Goal: Navigation & Orientation: Find specific page/section

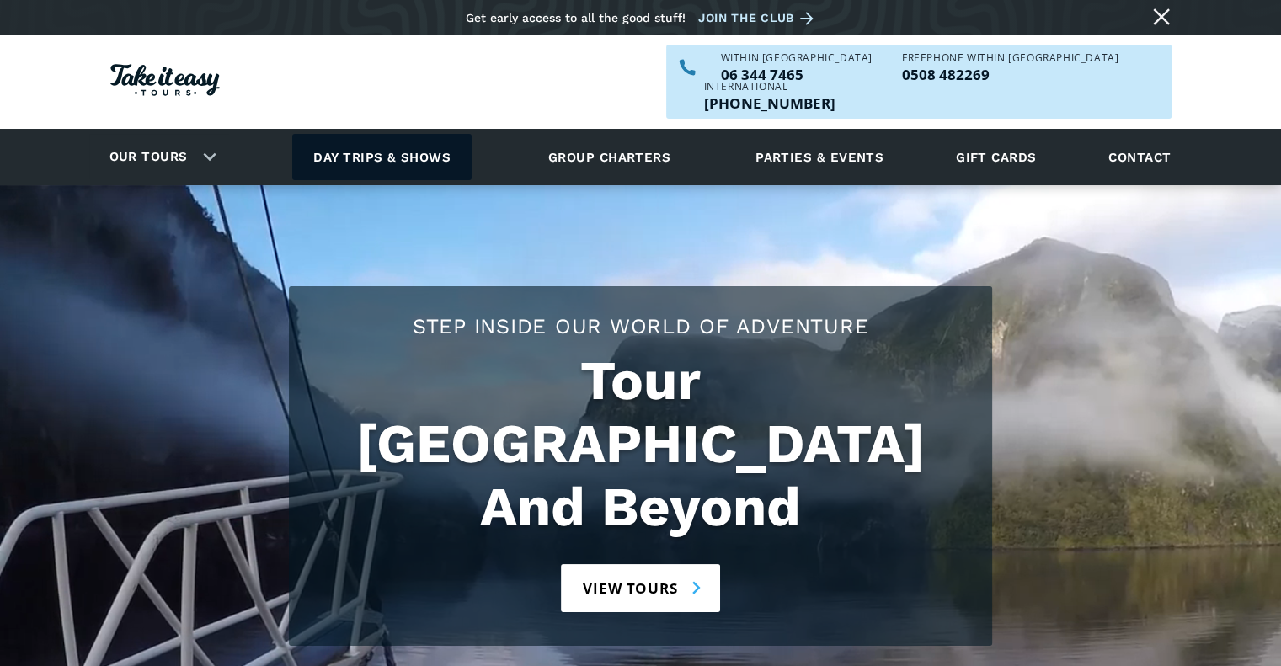
click at [409, 134] on link "Day trips & shows" at bounding box center [381, 157] width 179 height 46
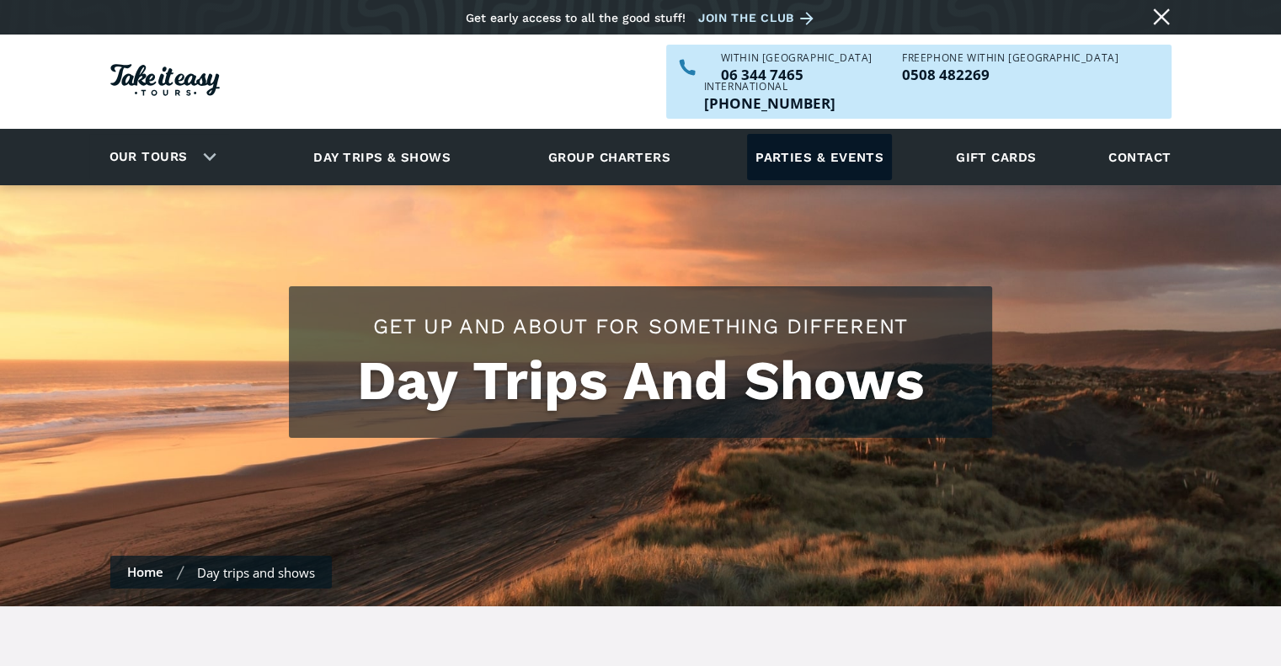
click at [781, 134] on link "Parties & events" at bounding box center [819, 157] width 145 height 46
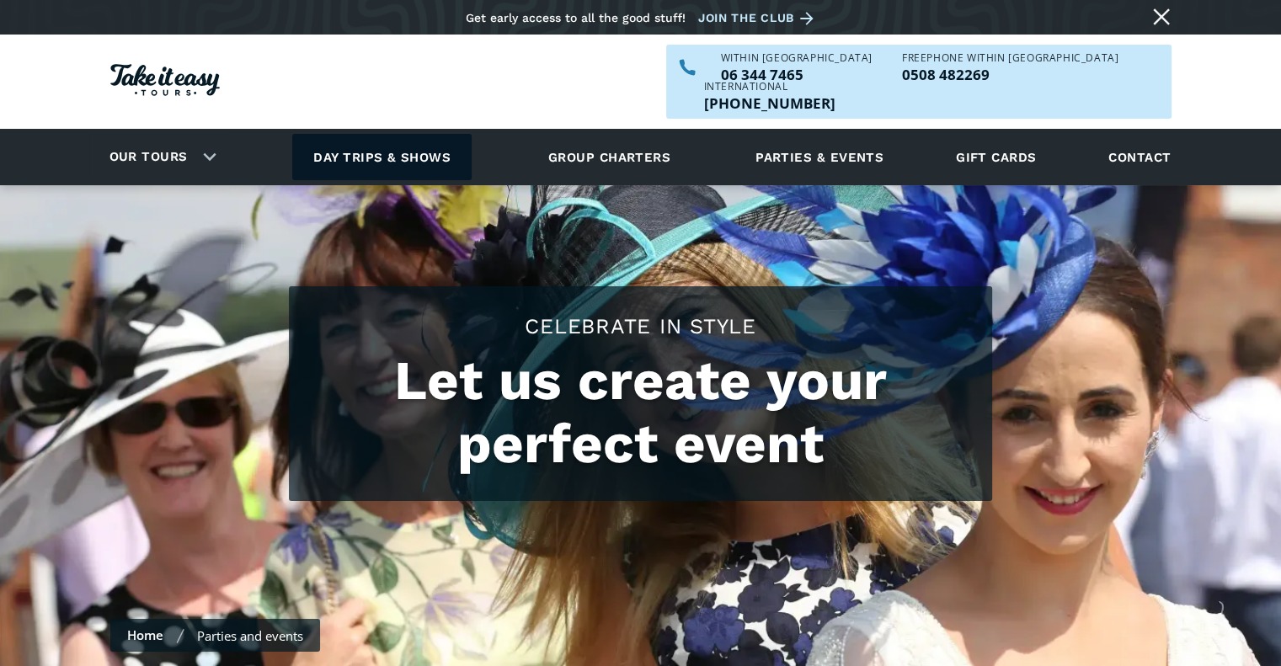
click at [431, 134] on link "Day trips & shows" at bounding box center [381, 157] width 179 height 46
